Goal: Information Seeking & Learning: Learn about a topic

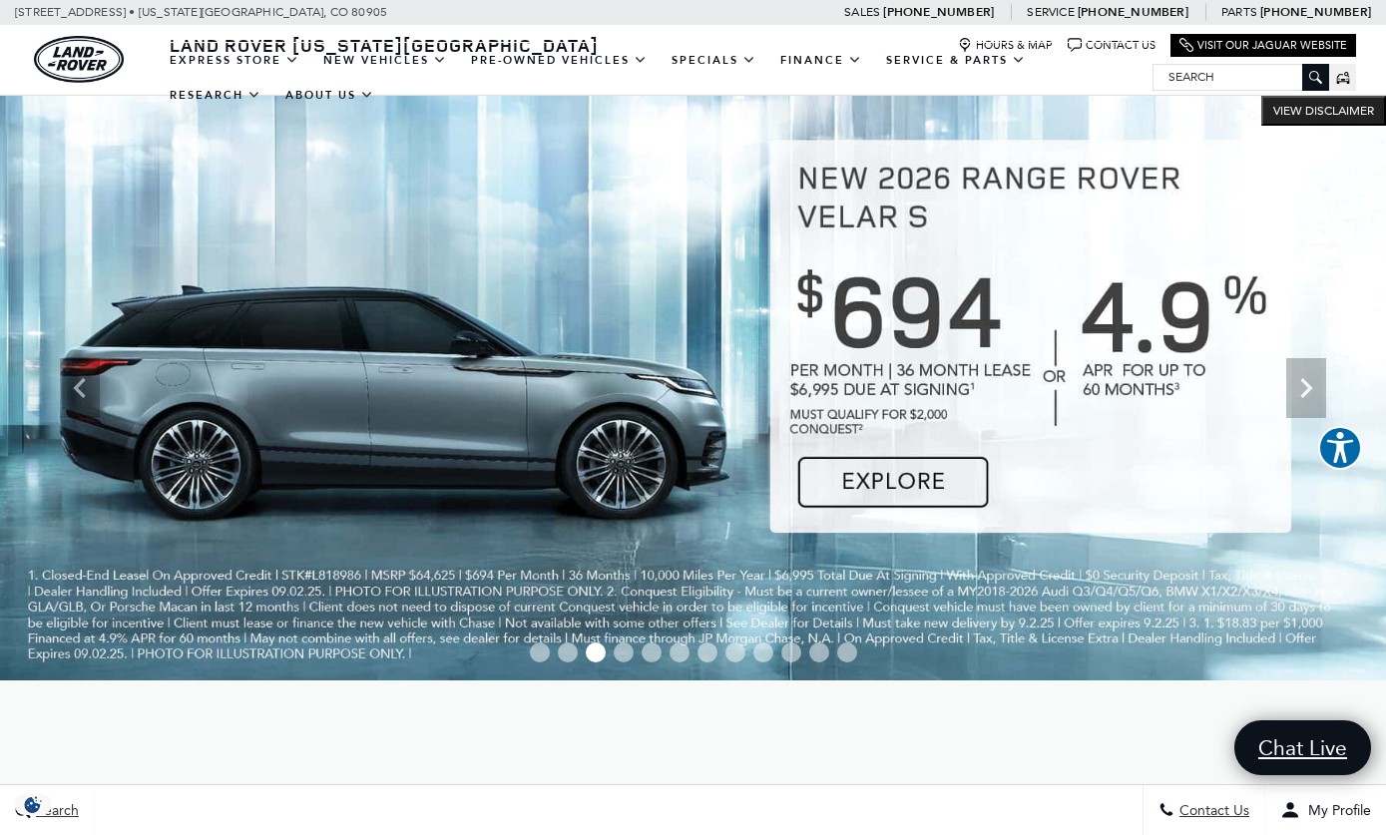
click at [75, 390] on icon "Previous" at bounding box center [80, 388] width 40 height 40
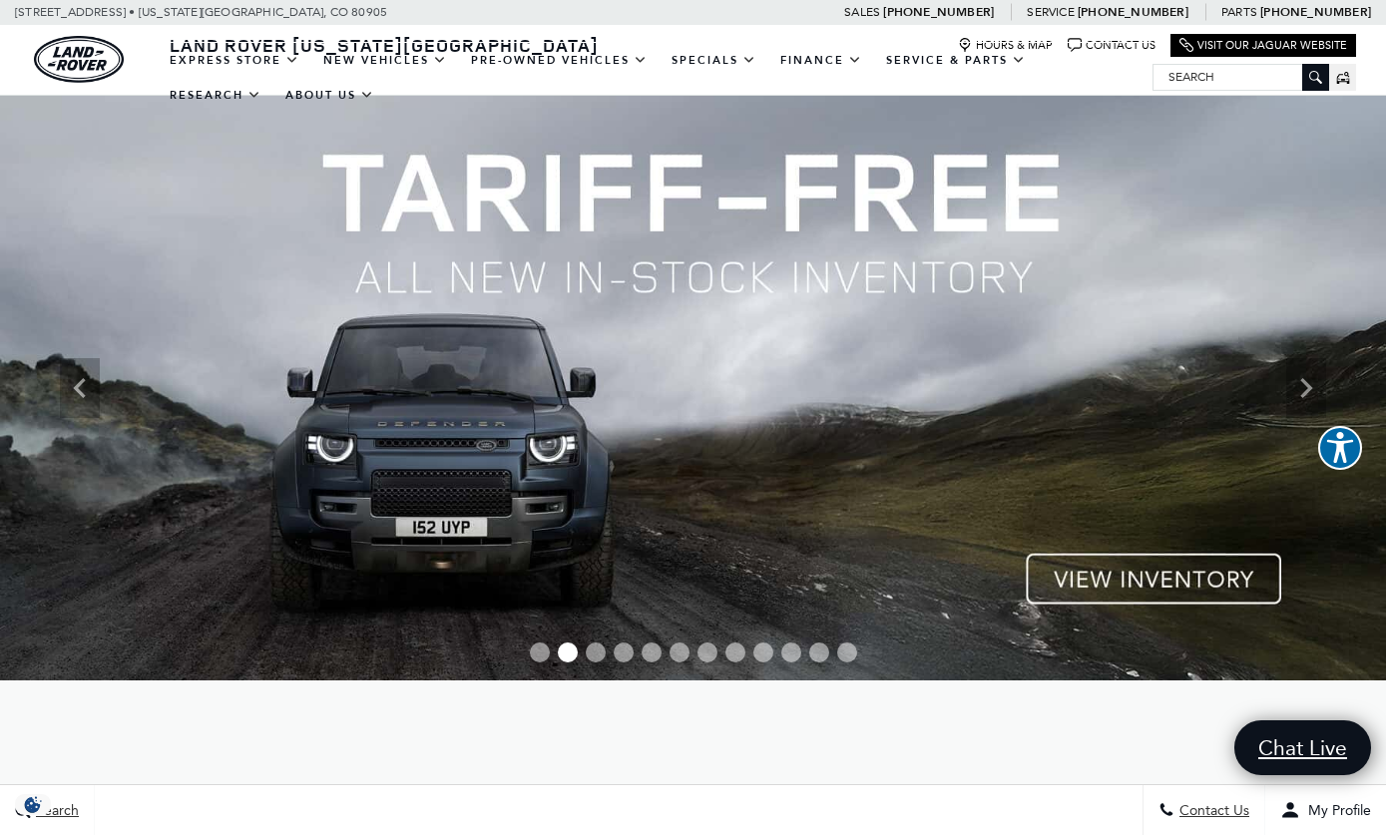
click at [83, 395] on icon "Previous" at bounding box center [79, 388] width 12 height 20
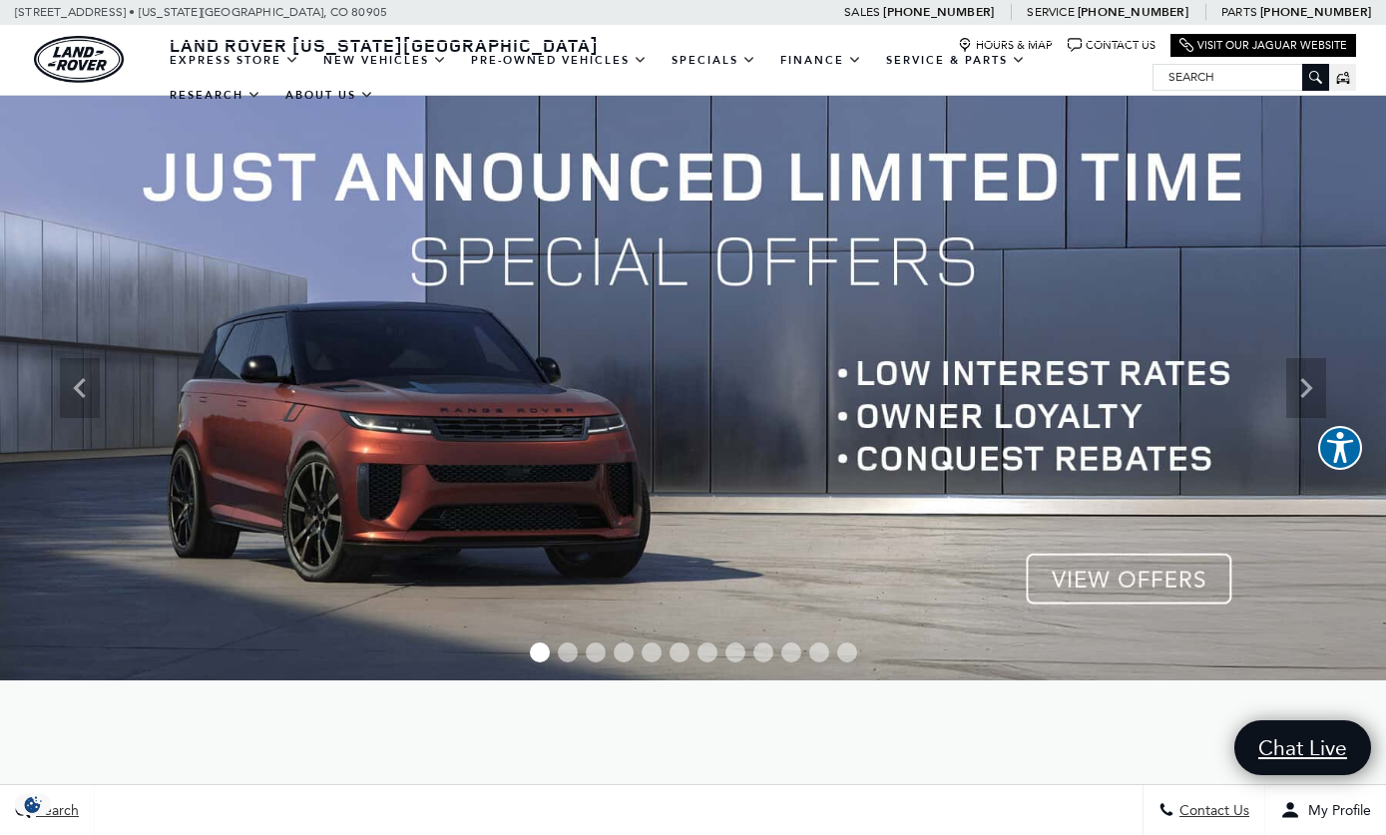
click at [0, 0] on link "Defender 110" at bounding box center [0, 0] width 0 height 0
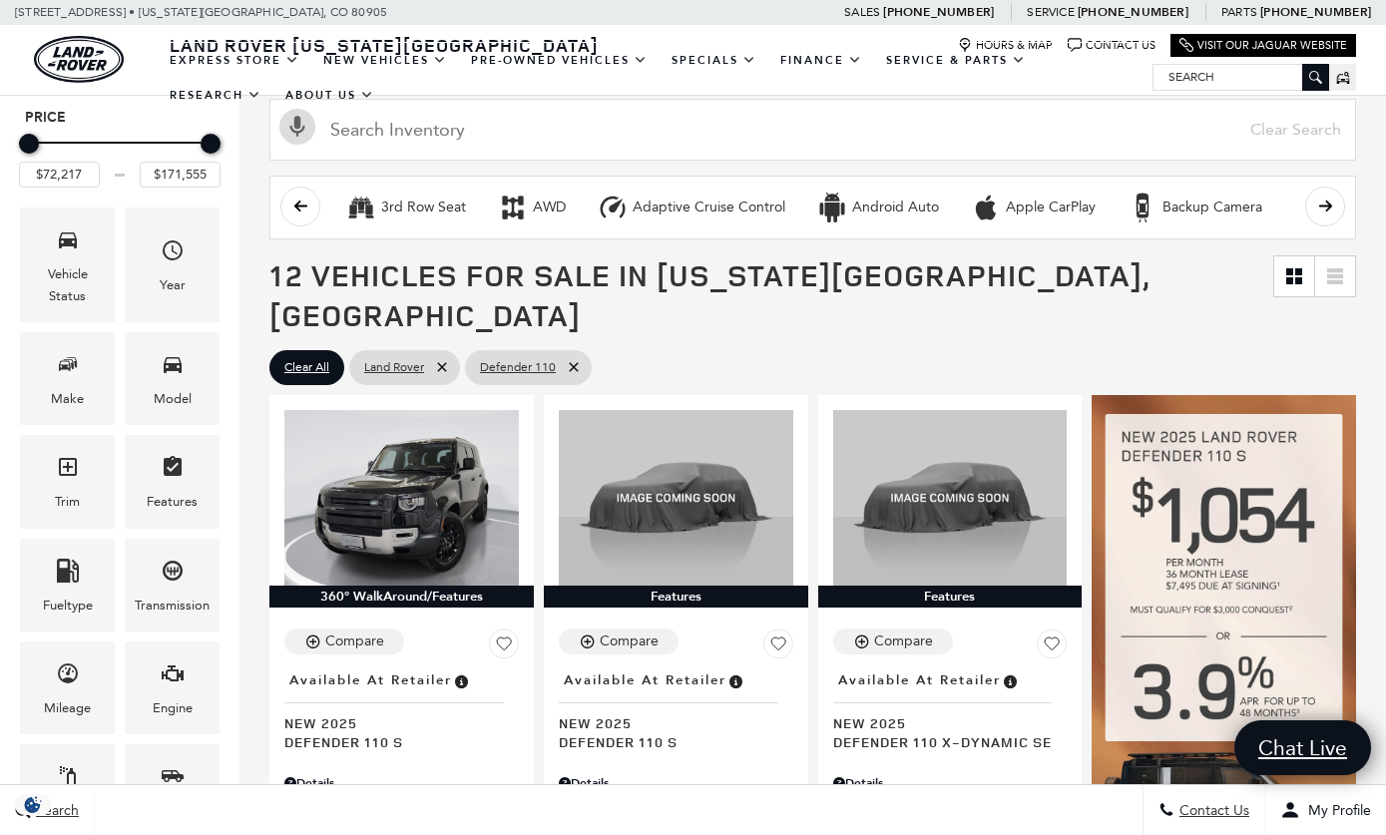
scroll to position [163, 0]
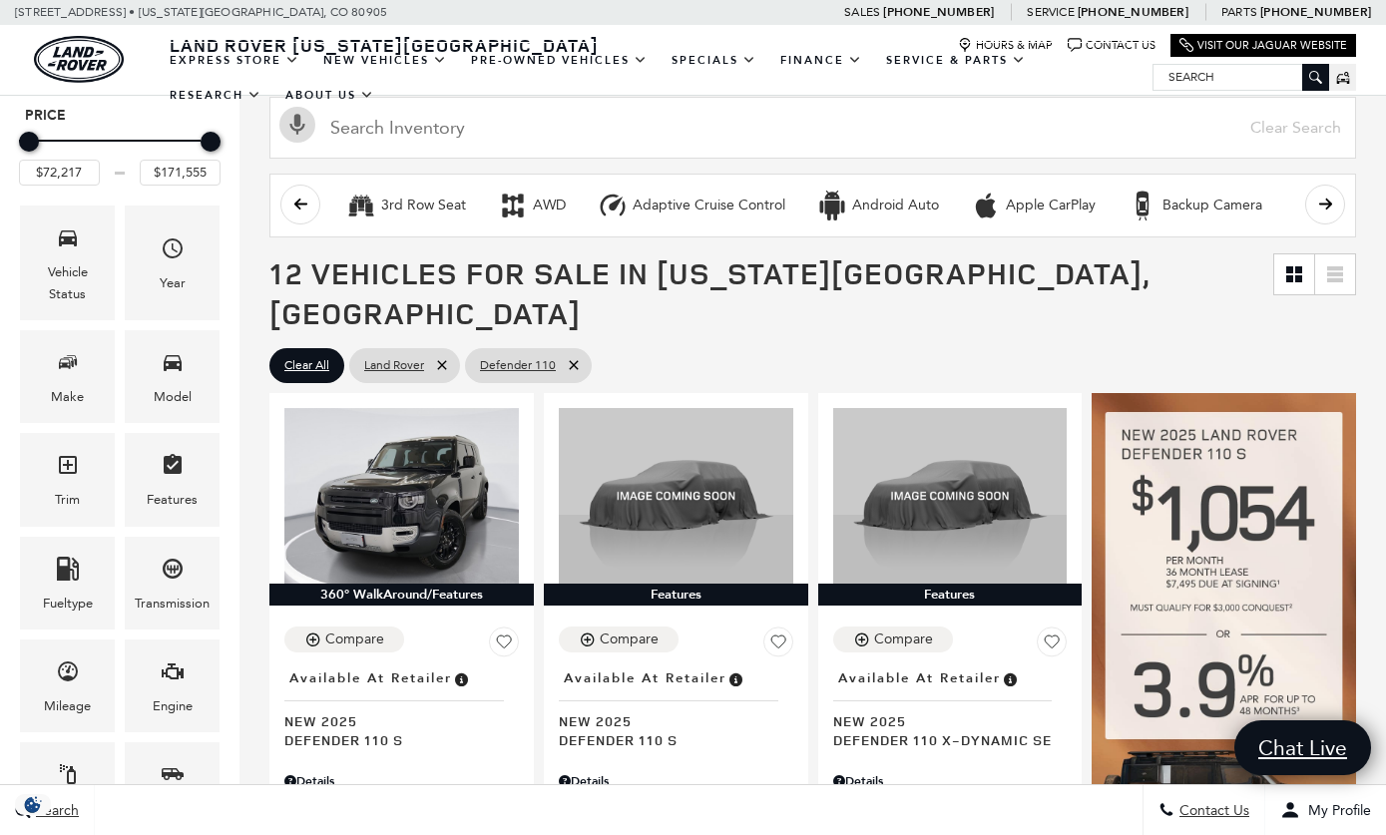
click at [67, 488] on span "Trim" at bounding box center [68, 468] width 24 height 41
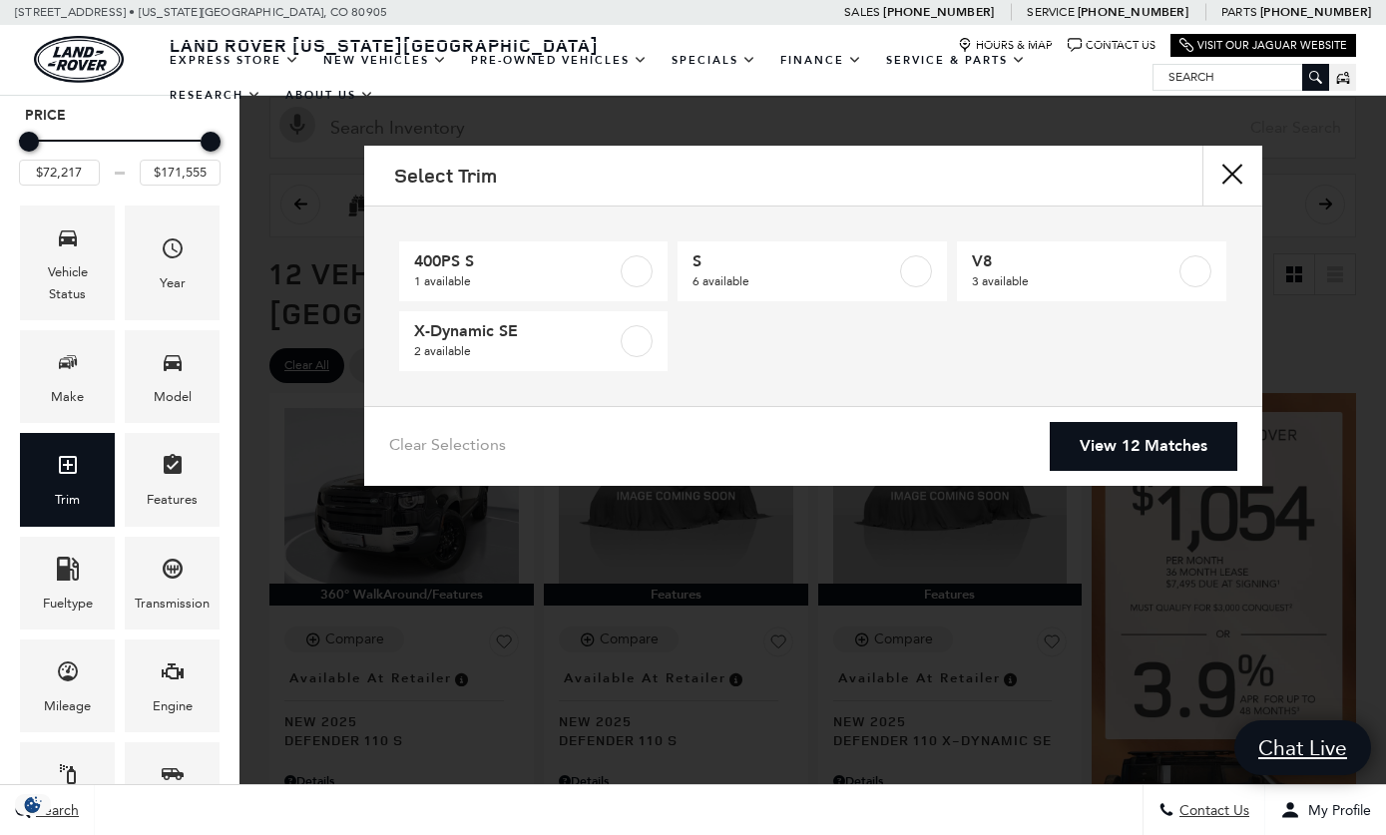
click at [1024, 269] on span "V8" at bounding box center [1074, 261] width 204 height 20
type input "$118,095"
checkbox input "true"
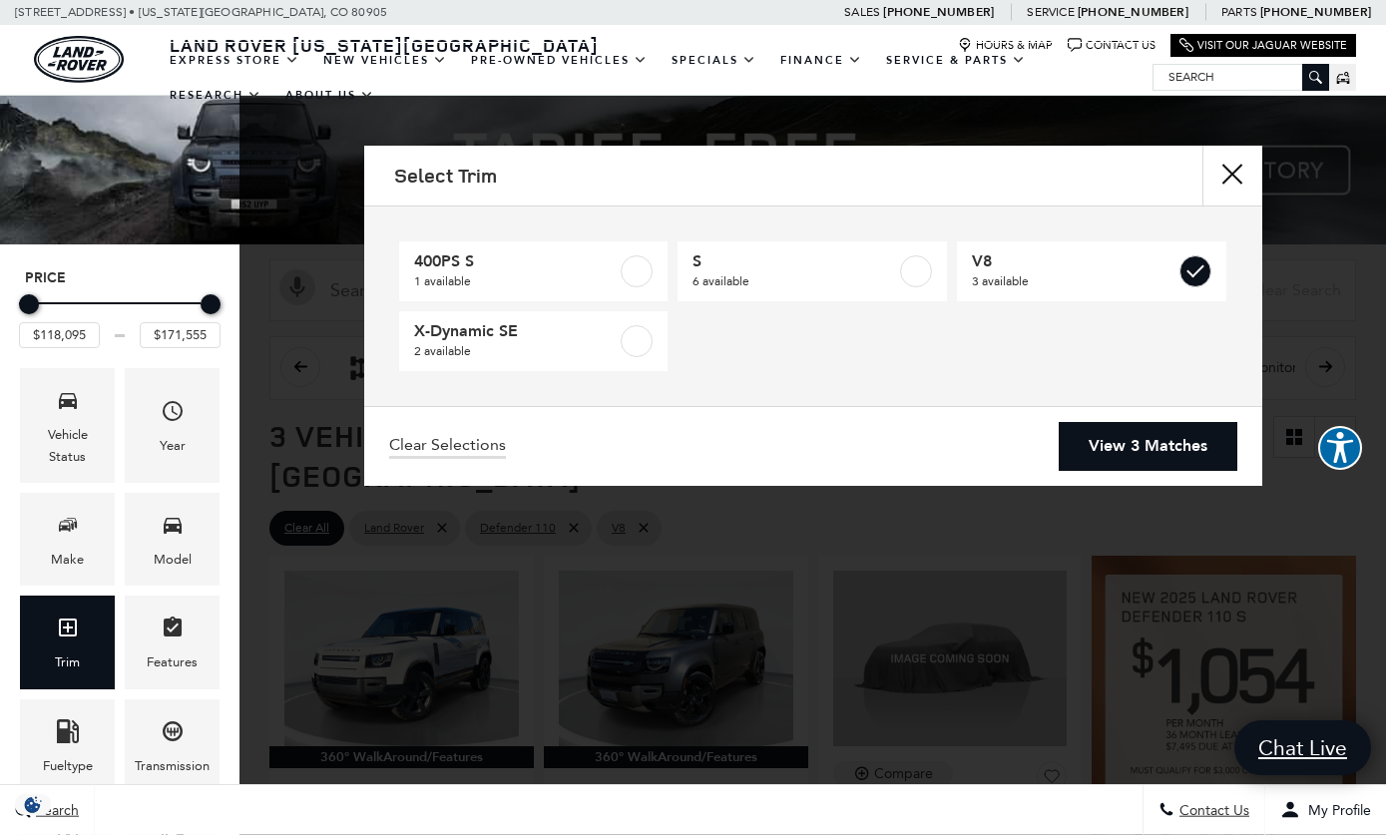
click at [1085, 453] on link "View 3 Matches" at bounding box center [1147, 446] width 179 height 49
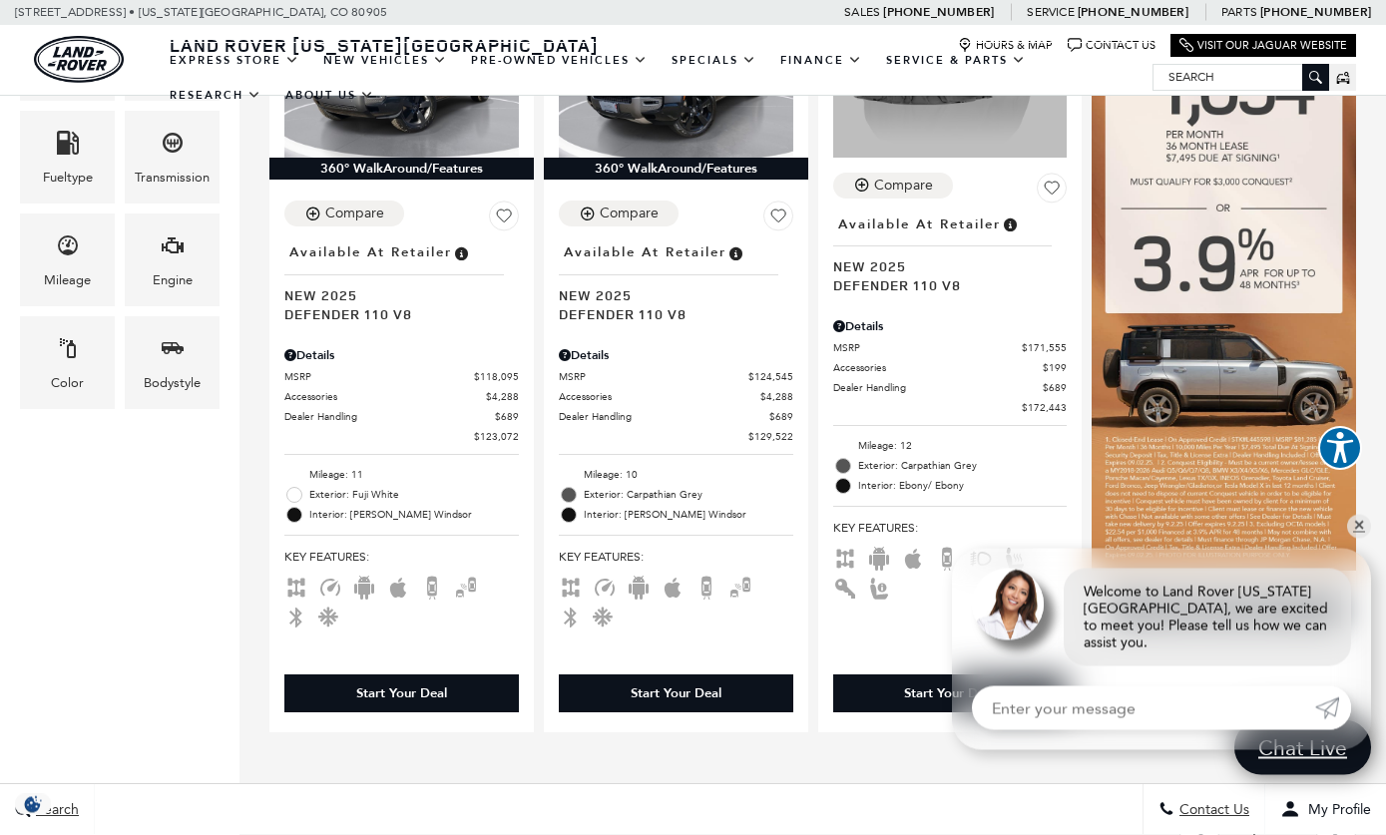
scroll to position [589, 0]
click at [1355, 539] on link "✕" at bounding box center [1359, 527] width 24 height 24
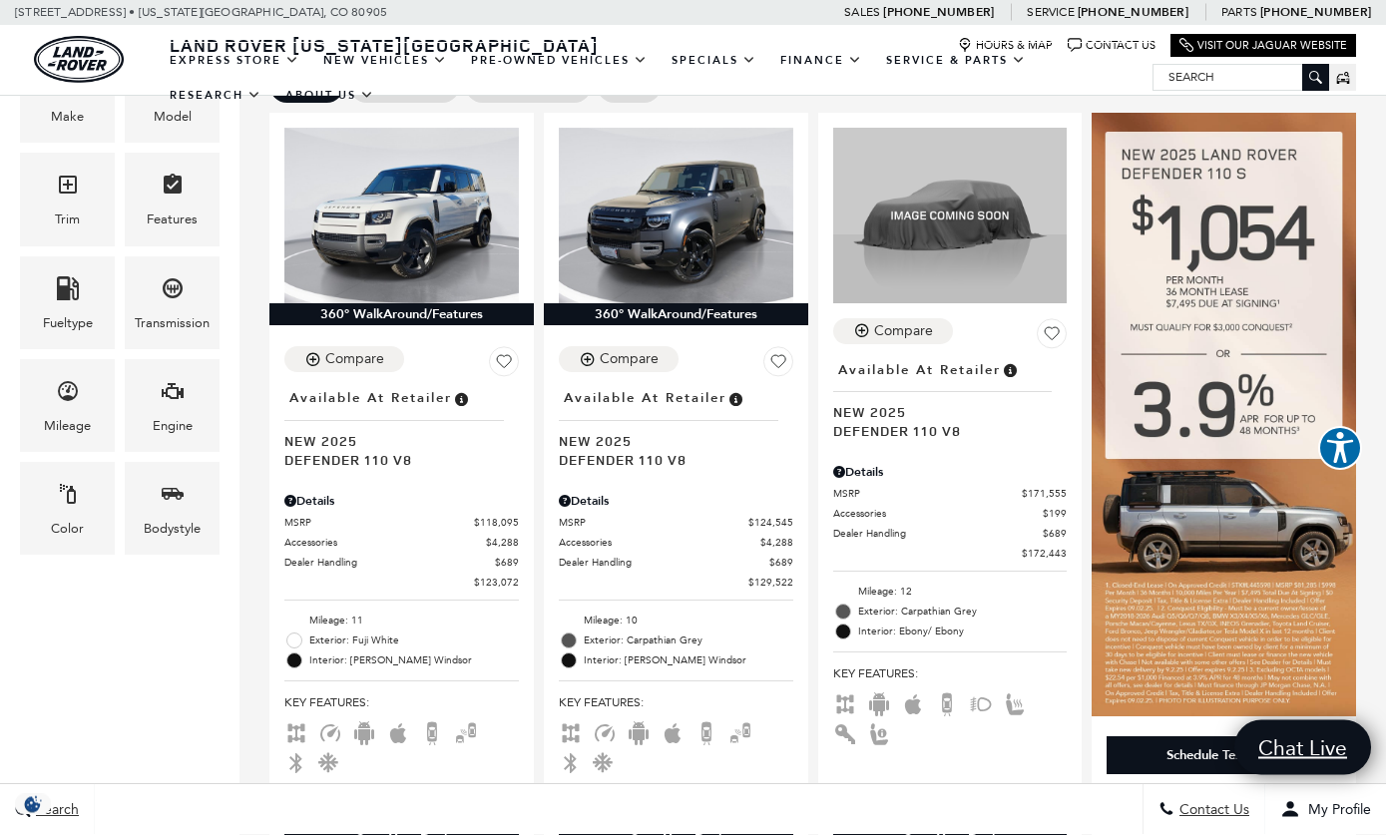
scroll to position [443, 0]
click at [929, 421] on span "Defender 110 V8" at bounding box center [942, 430] width 219 height 19
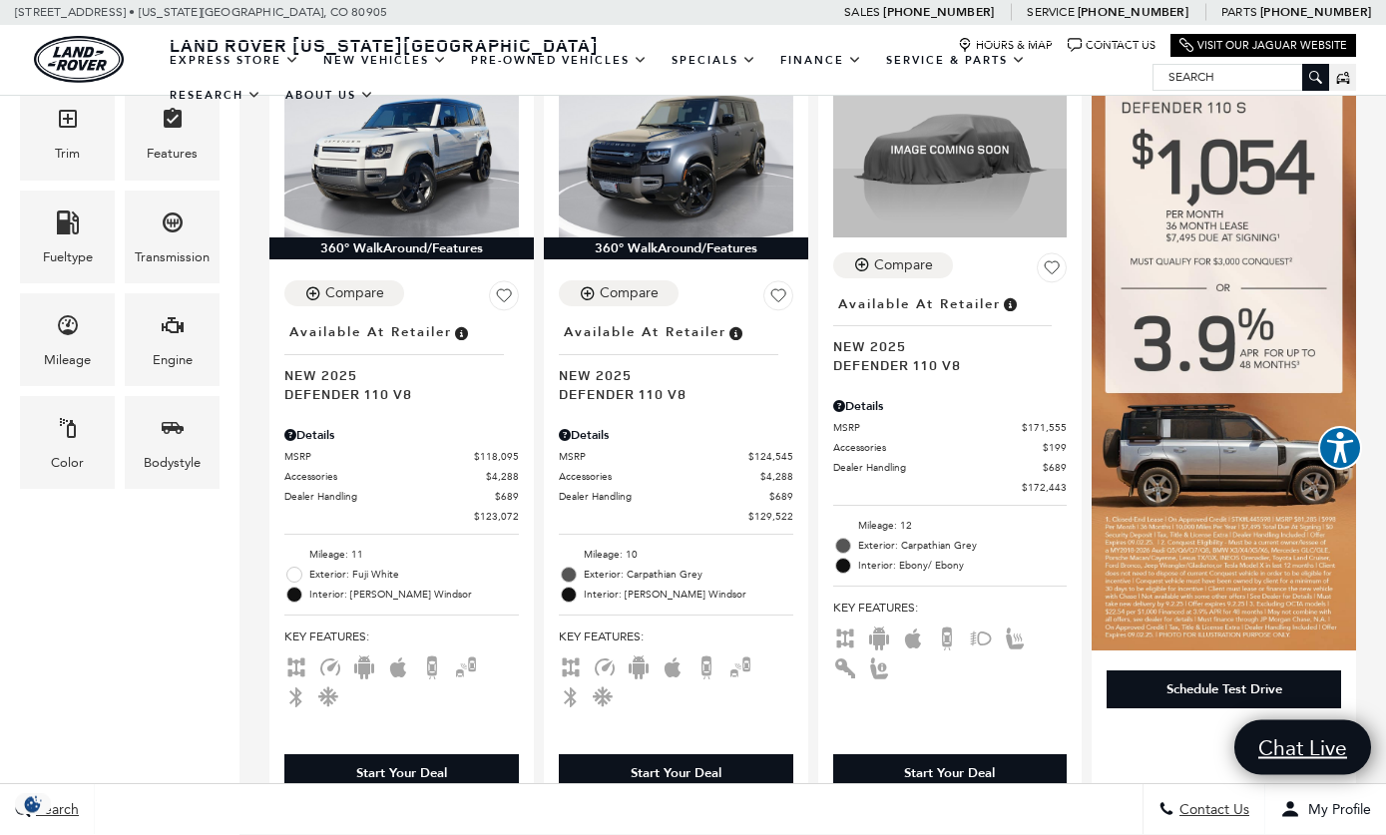
scroll to position [509, 0]
click at [592, 384] on span "Defender 110 V8" at bounding box center [668, 393] width 219 height 19
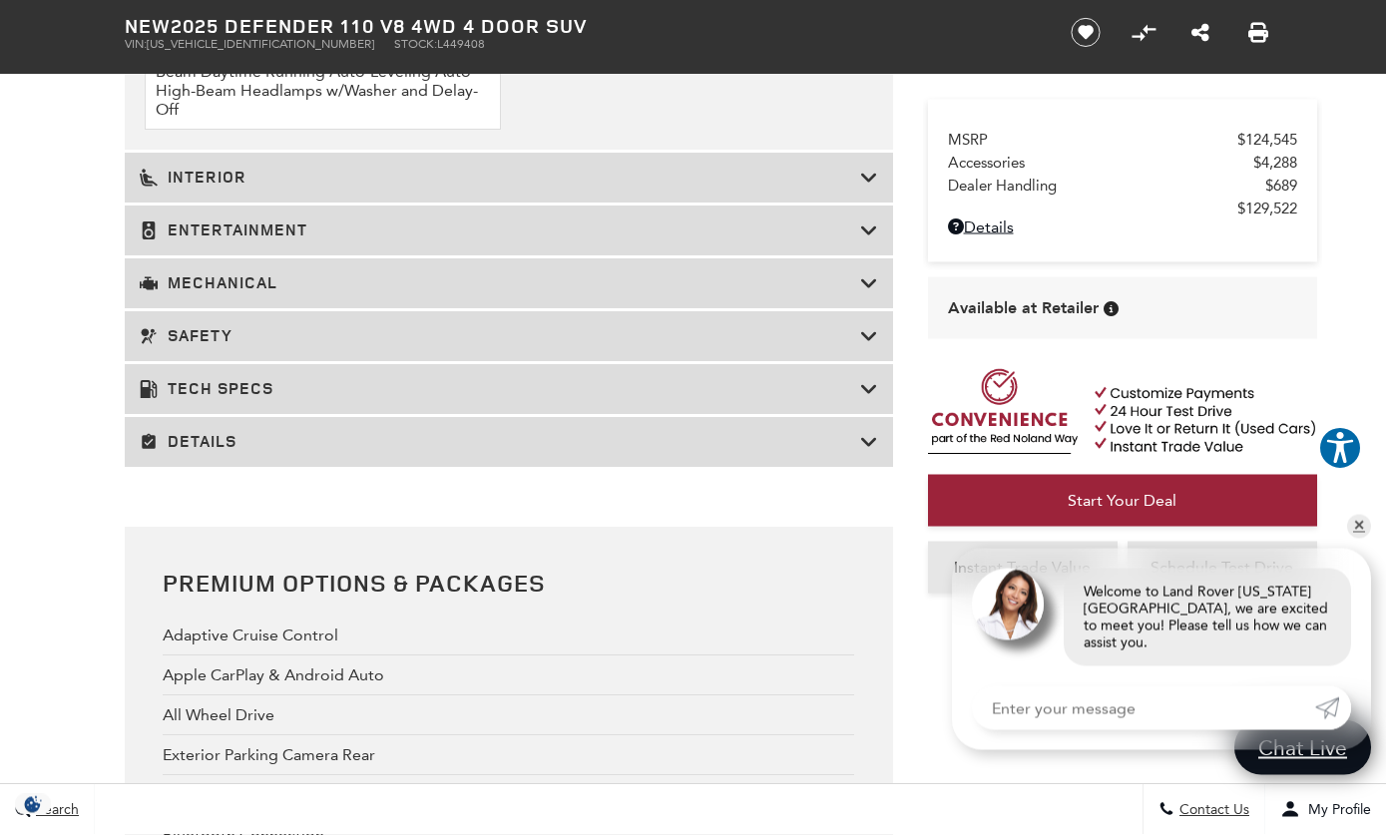
scroll to position [3676, 0]
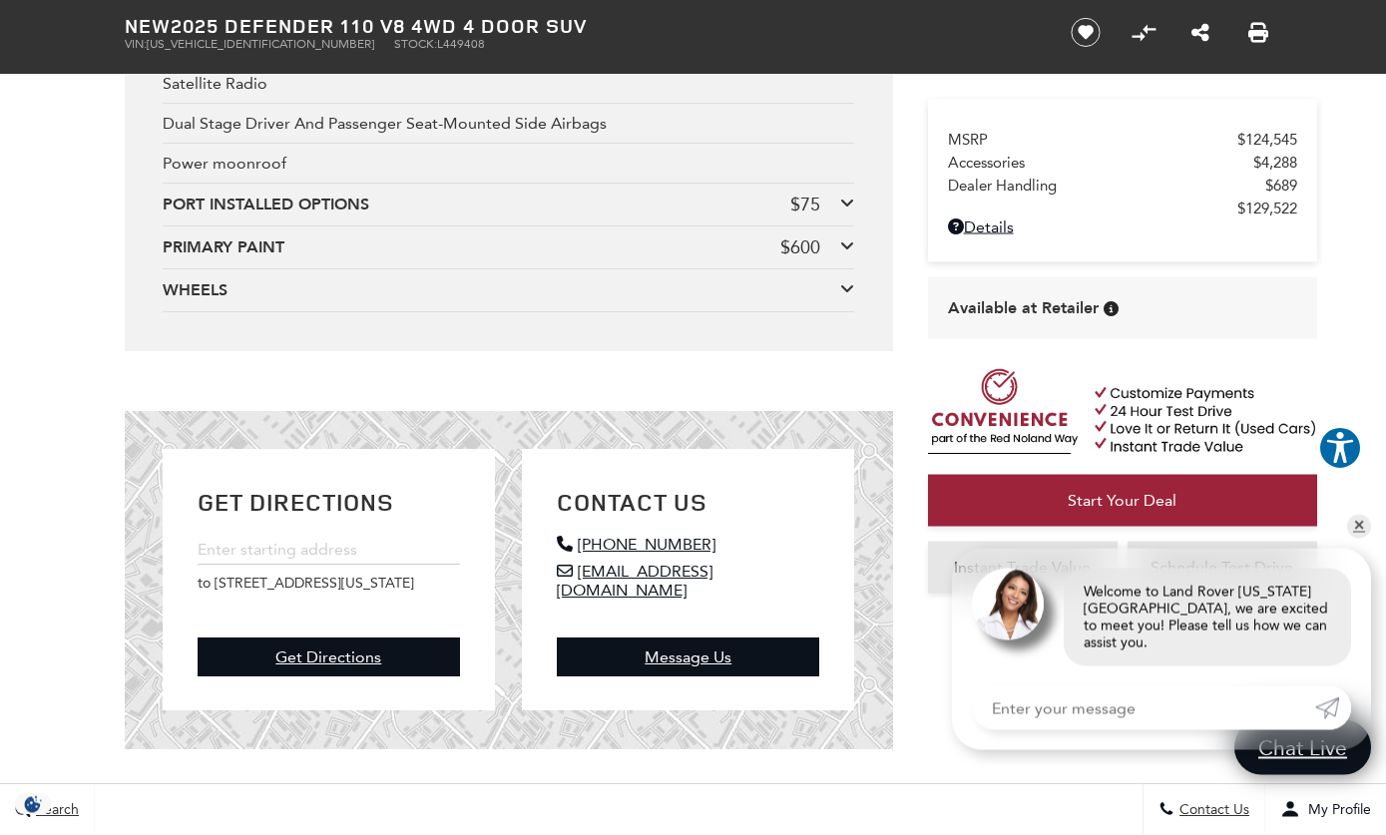
click at [186, 259] on div "PRIMARY PAINT" at bounding box center [472, 248] width 618 height 22
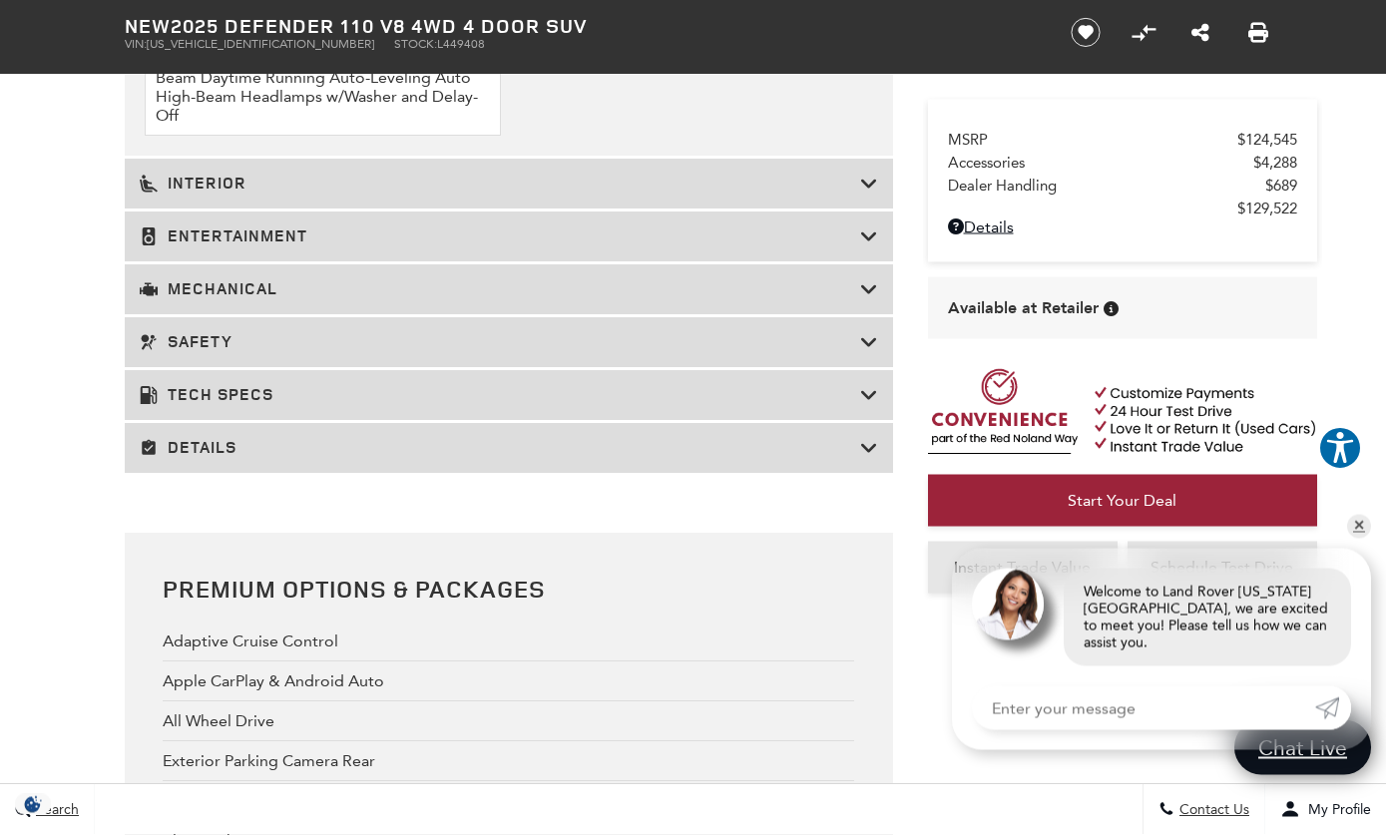
scroll to position [3667, 0]
click at [156, 193] on icon at bounding box center [149, 184] width 18 height 18
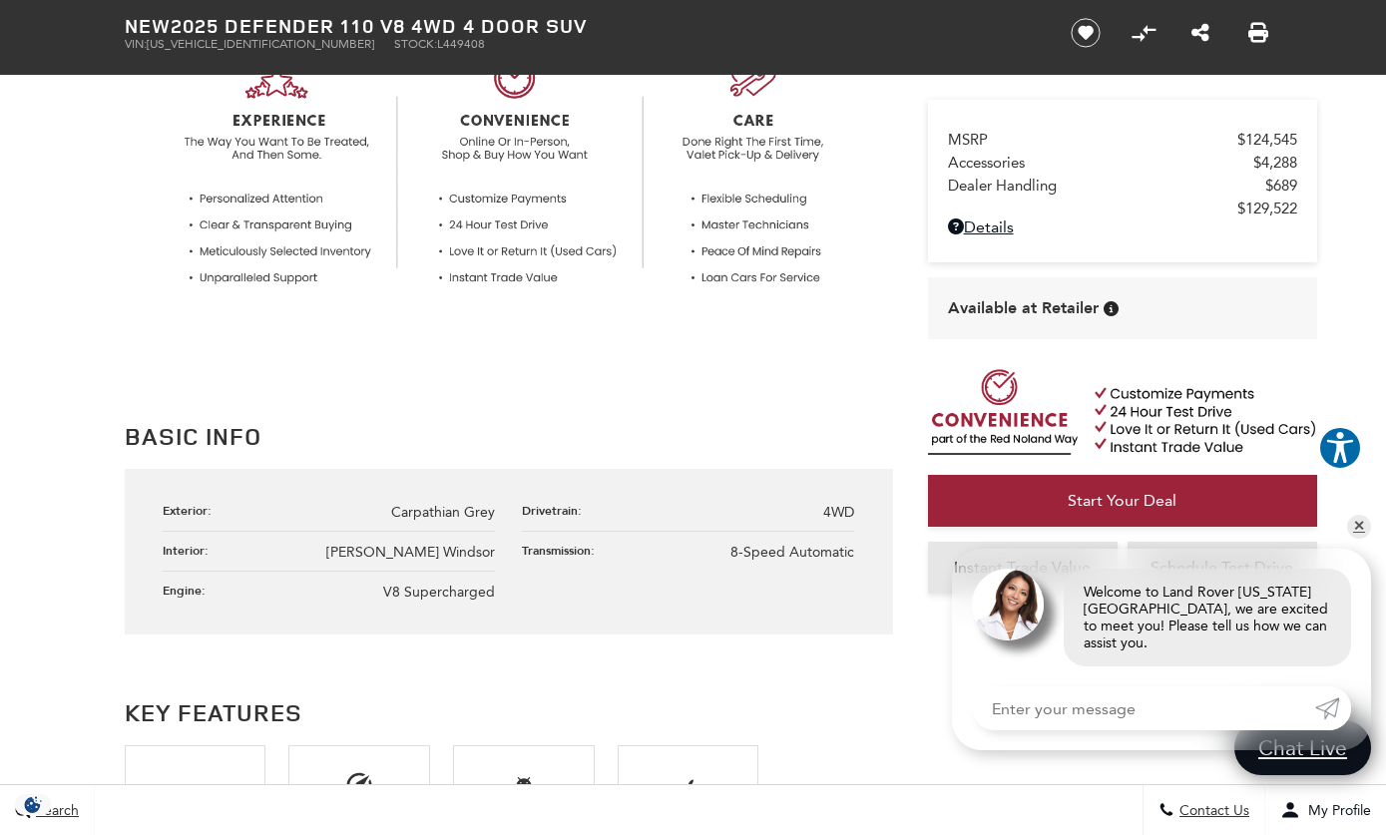
scroll to position [692, 0]
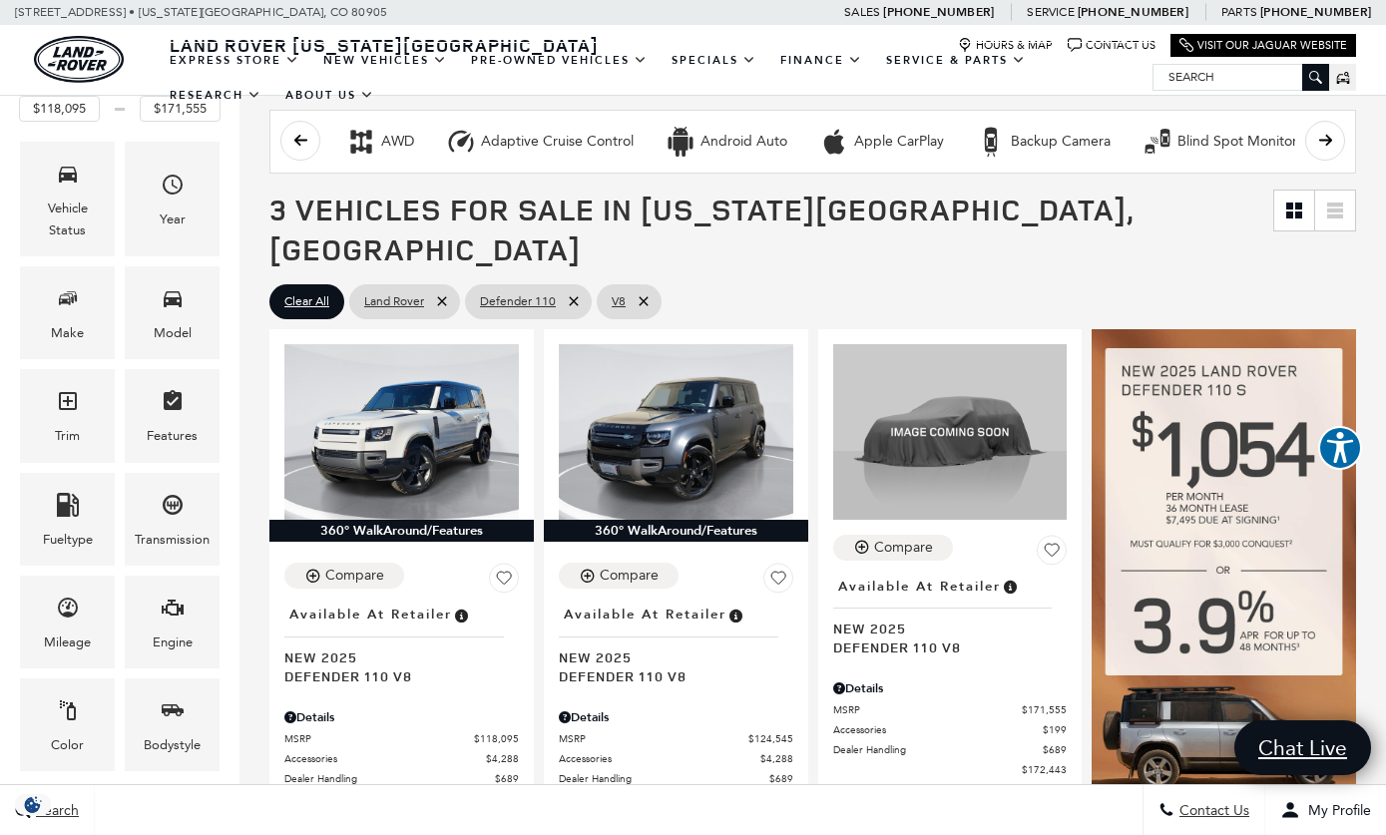
scroll to position [153, 0]
